Goal: Task Accomplishment & Management: Complete application form

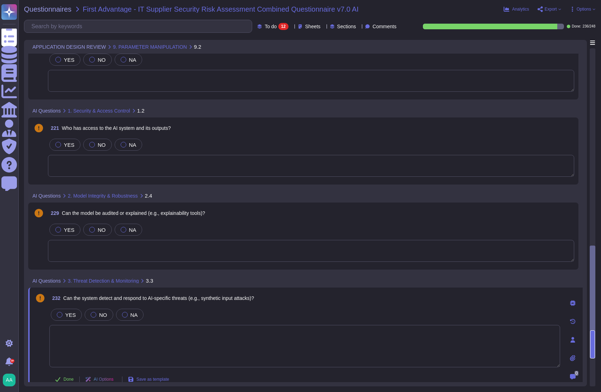
scroll to position [555, 0]
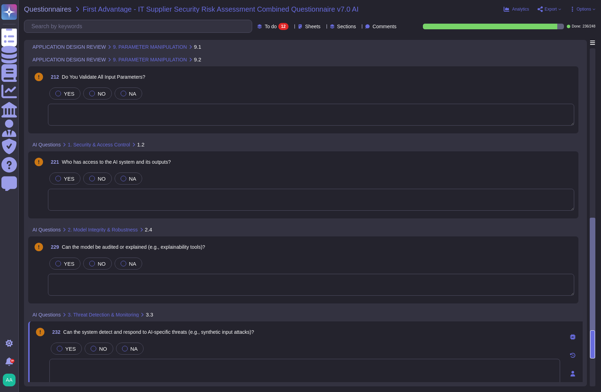
click at [215, 149] on div "AI Questions 1. Security & Access Control 1.2" at bounding box center [256, 145] width 456 height 14
click at [98, 262] on span "NO" at bounding box center [102, 264] width 8 height 6
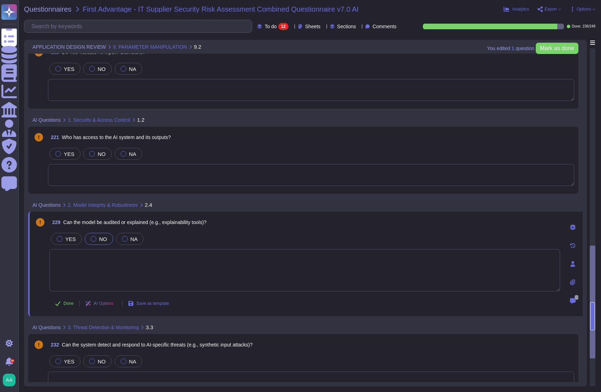
scroll to position [546, 0]
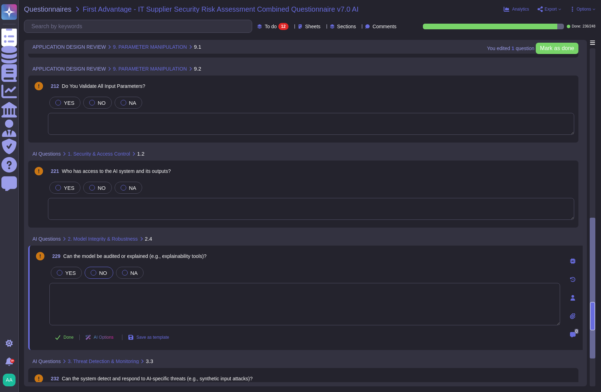
click at [185, 211] on textarea at bounding box center [311, 209] width 527 height 22
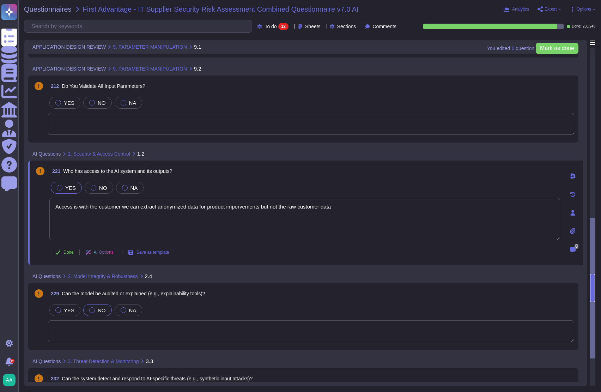
click at [64, 189] on label "YES" at bounding box center [66, 188] width 19 height 6
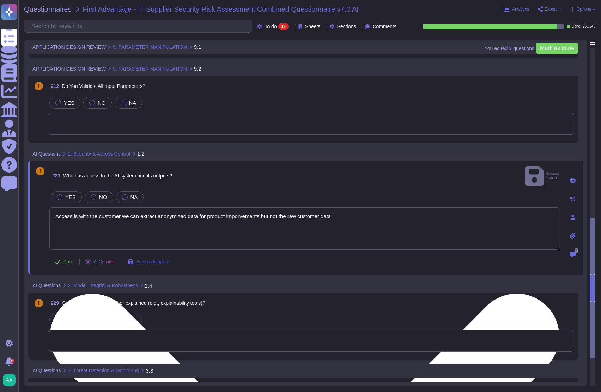
click at [243, 208] on textarea "Access is with the customer we can extract anonymized data for product imporvem…" at bounding box center [304, 229] width 511 height 42
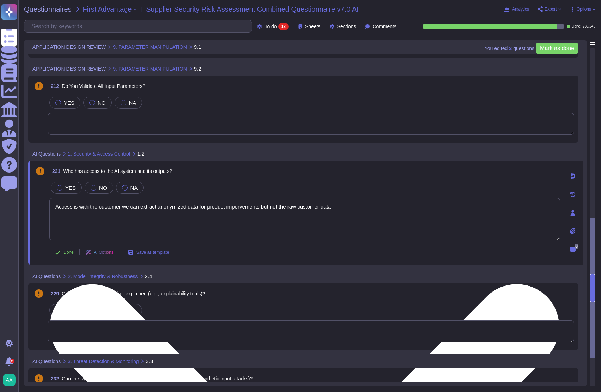
drag, startPoint x: 242, startPoint y: 207, endPoint x: 221, endPoint y: 221, distance: 25.3
click at [217, 222] on textarea "Access is with the customer we can extract anonymized data for product imporvem…" at bounding box center [304, 219] width 511 height 42
click at [239, 206] on textarea "Access is with the customer we can extract anonymized data for product imporvem…" at bounding box center [304, 219] width 511 height 42
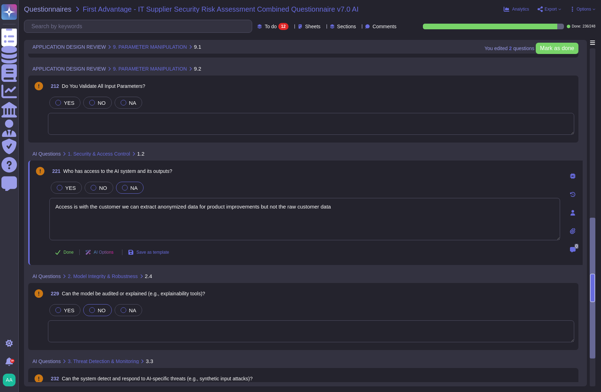
type textarea "Access is with the customer we can extract anonymized data for product improvem…"
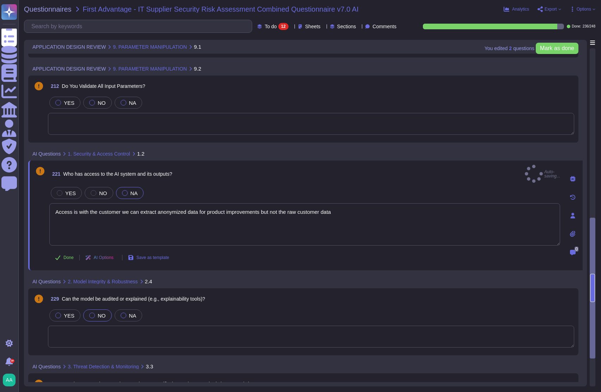
click at [120, 190] on div "NA" at bounding box center [130, 193] width 28 height 12
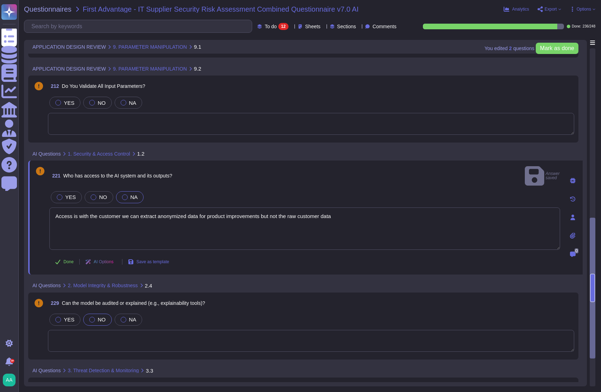
click at [122, 194] on div at bounding box center [125, 197] width 6 height 6
click at [66, 260] on span "Done" at bounding box center [69, 262] width 10 height 4
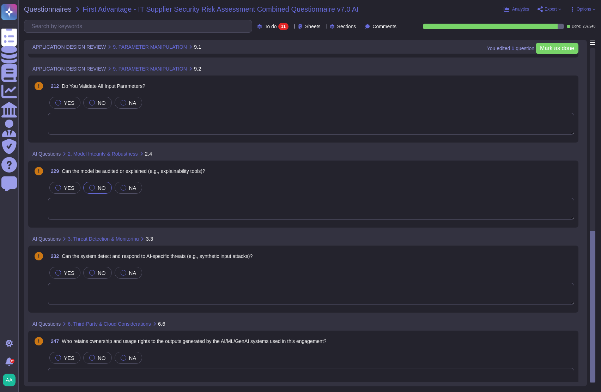
click at [37, 203] on span at bounding box center [38, 200] width 13 height 40
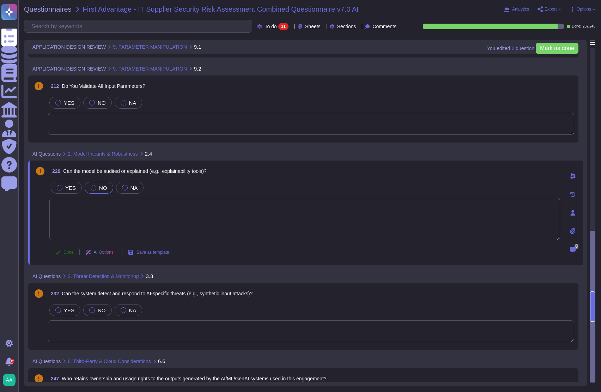
click at [67, 246] on button "Done" at bounding box center [64, 252] width 30 height 14
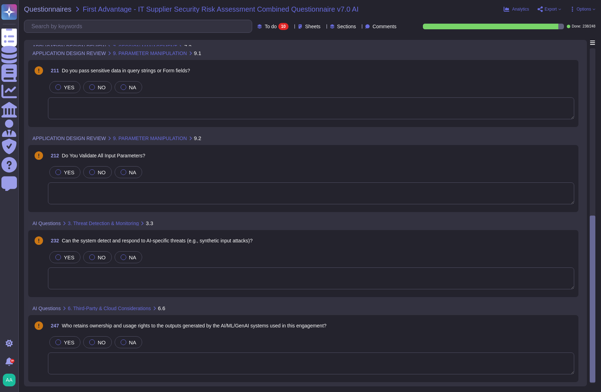
scroll to position [437, 0]
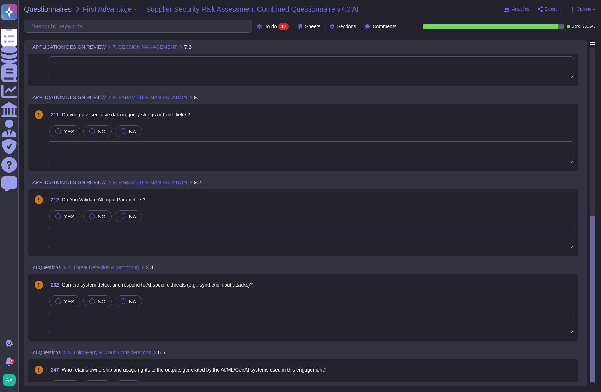
click at [174, 319] on textarea at bounding box center [311, 323] width 527 height 22
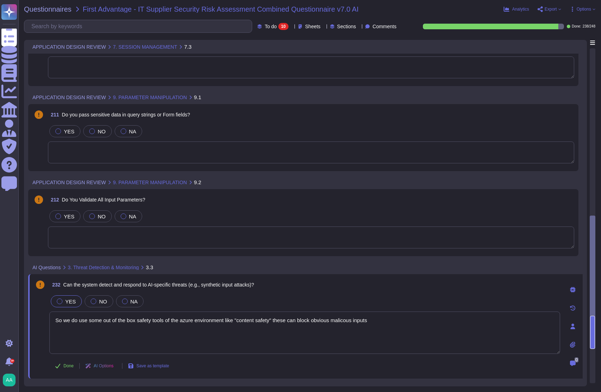
type textarea "So we do use some out of the box safety tools of the azure environment like "co…"
click at [69, 296] on div "YES" at bounding box center [66, 301] width 31 height 12
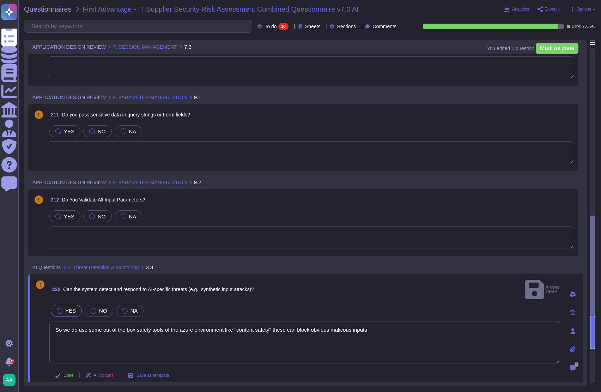
click at [70, 308] on span "YES" at bounding box center [70, 311] width 11 height 6
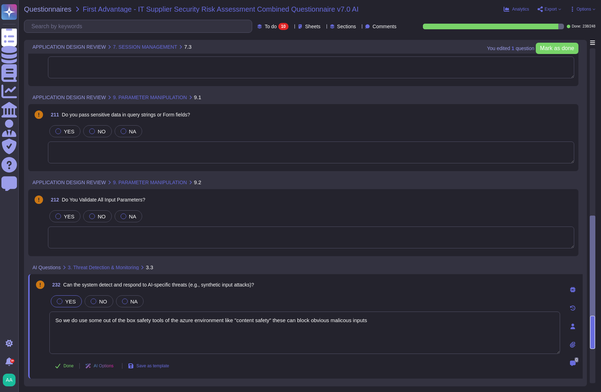
click at [347, 321] on textarea "So we do use some out of the box safety tools of the azure environment like "co…" at bounding box center [304, 333] width 511 height 42
drag, startPoint x: 344, startPoint y: 320, endPoint x: 388, endPoint y: 327, distance: 43.7
click at [388, 327] on textarea "So we do use some out of the box safety tools of the azure environment like "co…" at bounding box center [304, 333] width 511 height 42
click at [383, 319] on textarea "So we do use some out of the box safety tools of the azure environment like "co…" at bounding box center [304, 333] width 511 height 42
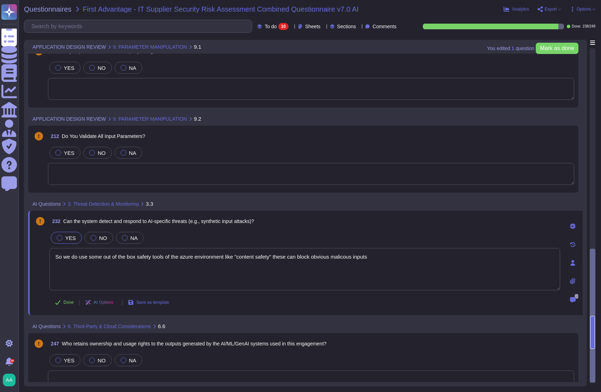
scroll to position [512, 0]
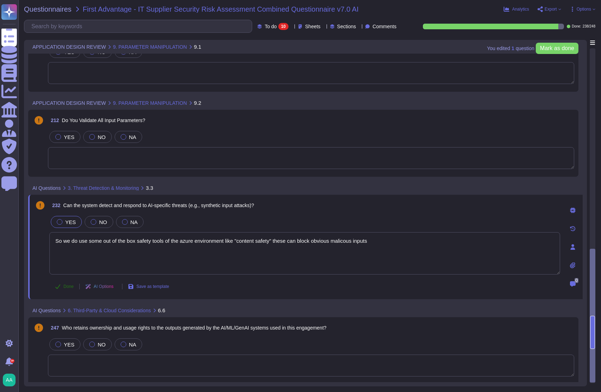
click at [55, 287] on button "Done" at bounding box center [64, 287] width 30 height 14
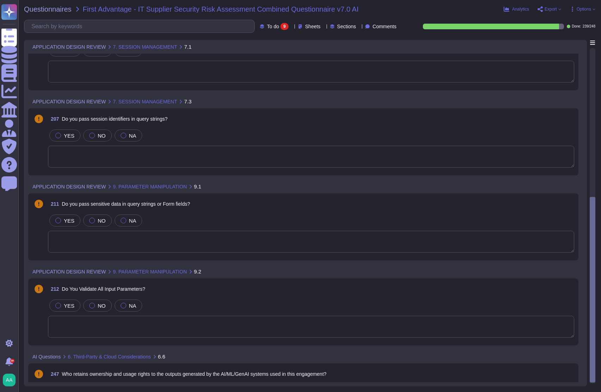
scroll to position [398, 0]
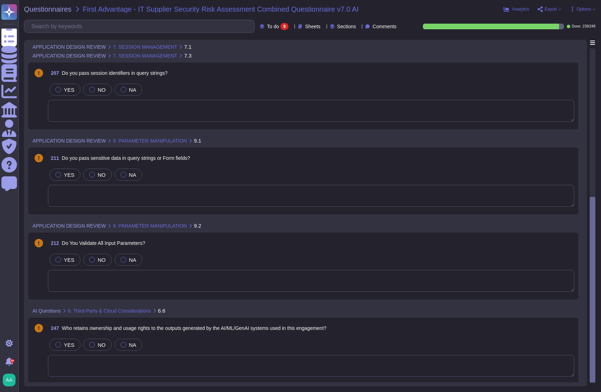
drag, startPoint x: 592, startPoint y: 228, endPoint x: 593, endPoint y: 133, distance: 95.3
click at [593, 133] on div at bounding box center [593, 215] width 6 height 335
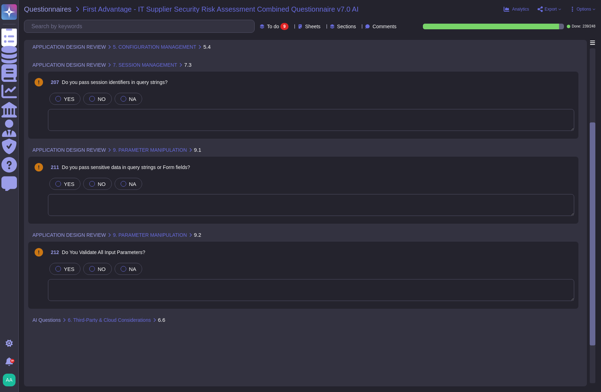
scroll to position [161, 0]
